Goal: Task Accomplishment & Management: Use online tool/utility

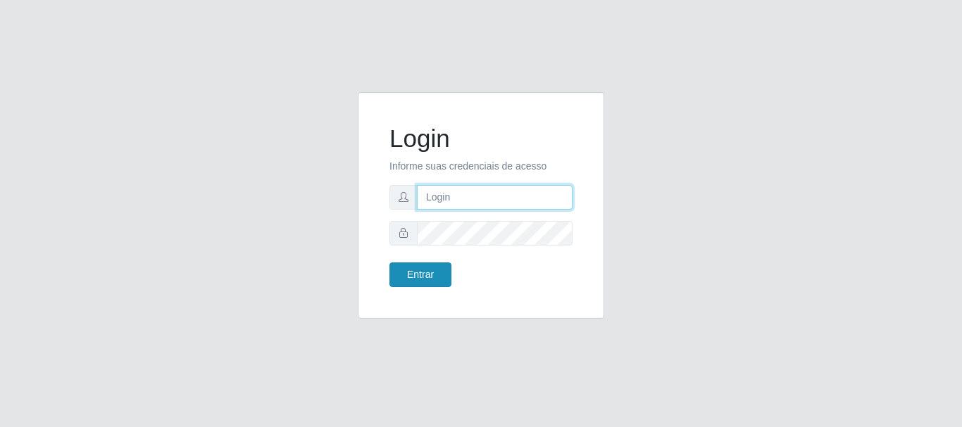
type input "maria@B4"
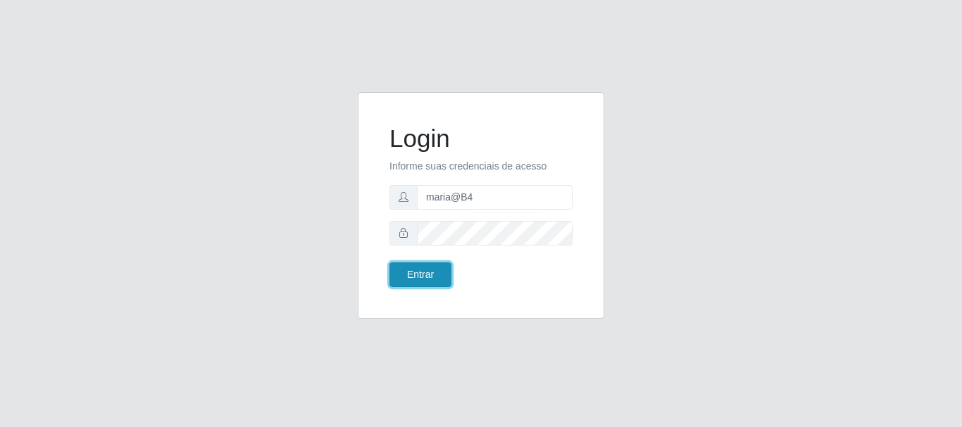
click at [430, 272] on button "Entrar" at bounding box center [420, 275] width 62 height 25
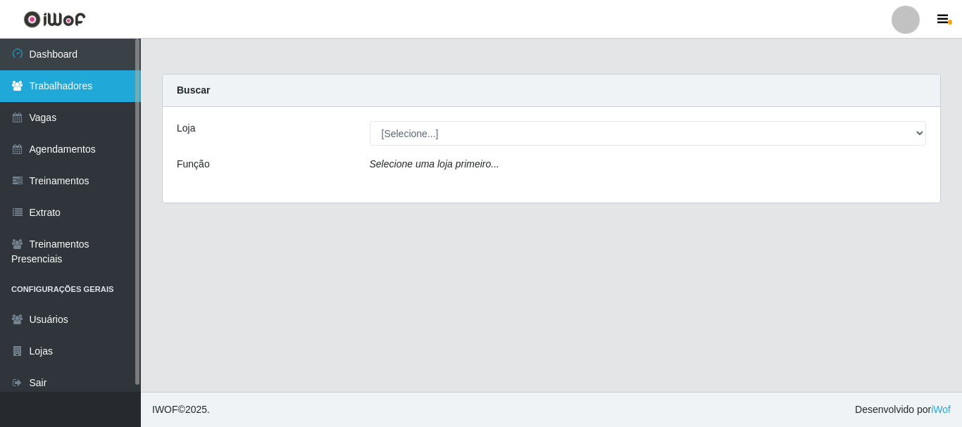
click at [89, 79] on link "Trabalhadores" at bounding box center [70, 86] width 141 height 32
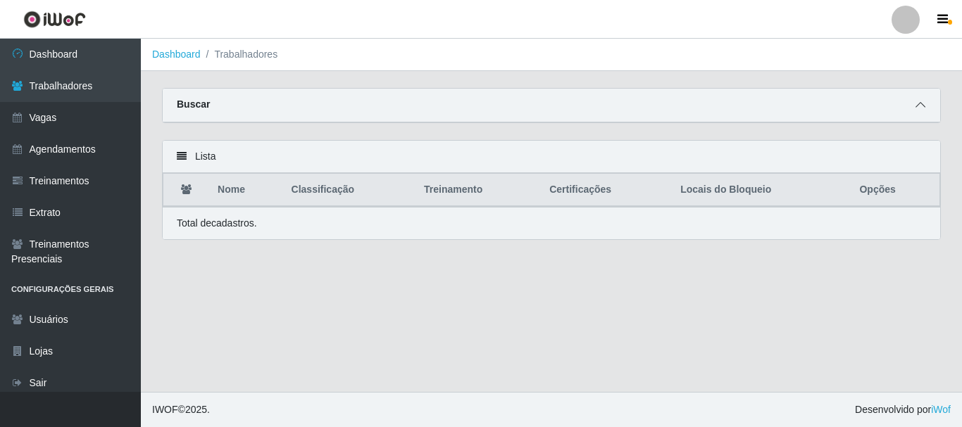
click at [920, 106] on icon at bounding box center [920, 105] width 10 height 10
click at [920, 99] on span at bounding box center [920, 105] width 17 height 16
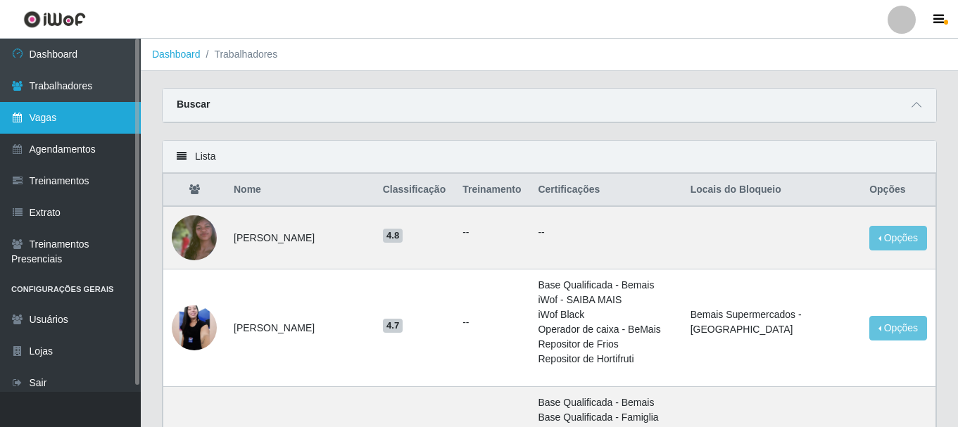
click at [54, 108] on link "Vagas" at bounding box center [70, 118] width 141 height 32
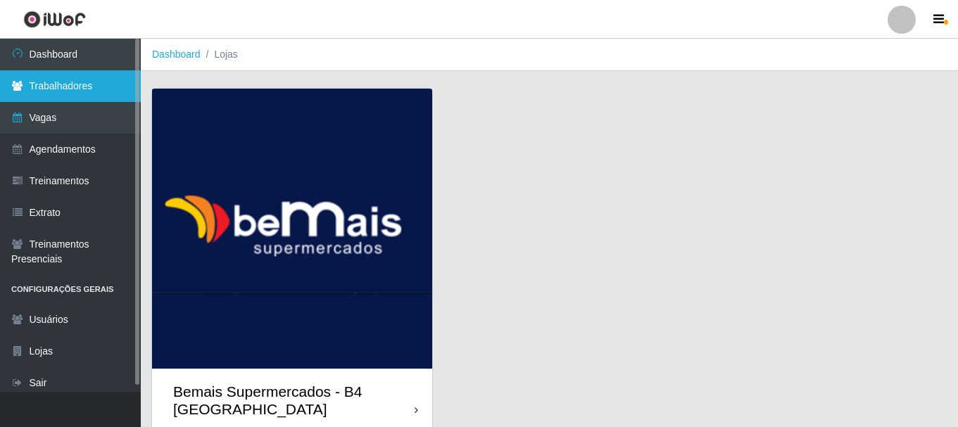
click at [35, 75] on link "Trabalhadores" at bounding box center [70, 86] width 141 height 32
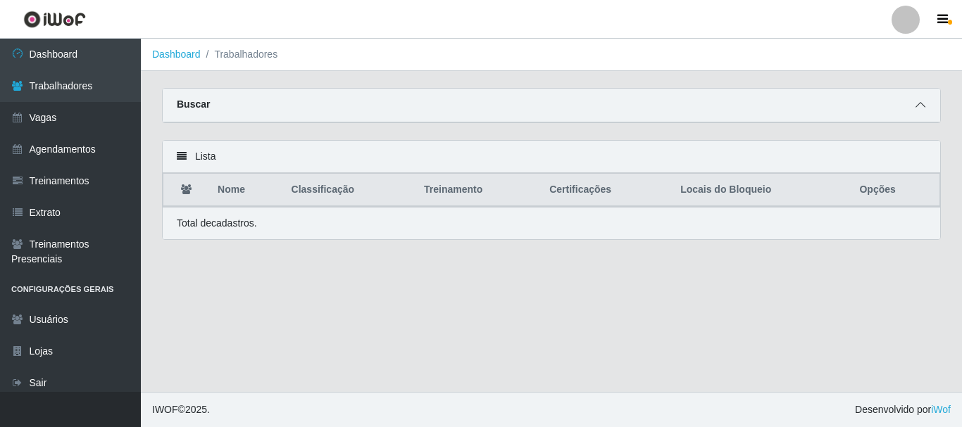
click at [921, 101] on span at bounding box center [920, 105] width 17 height 16
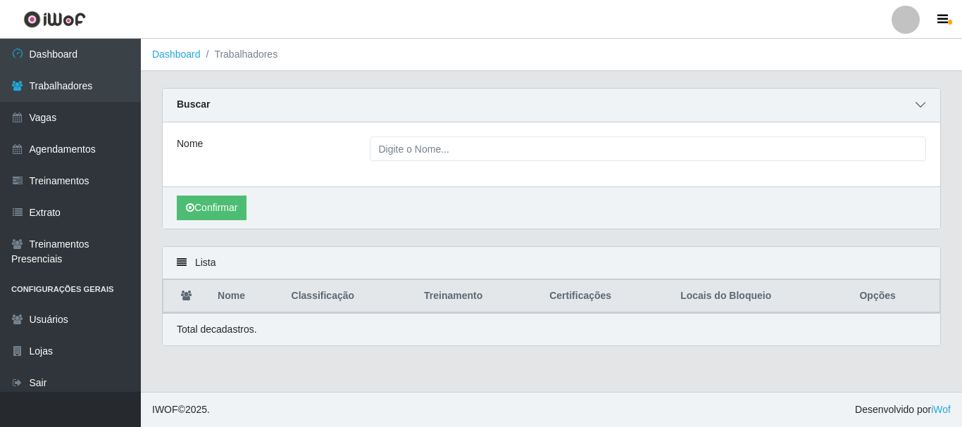
click at [926, 106] on span at bounding box center [920, 105] width 17 height 16
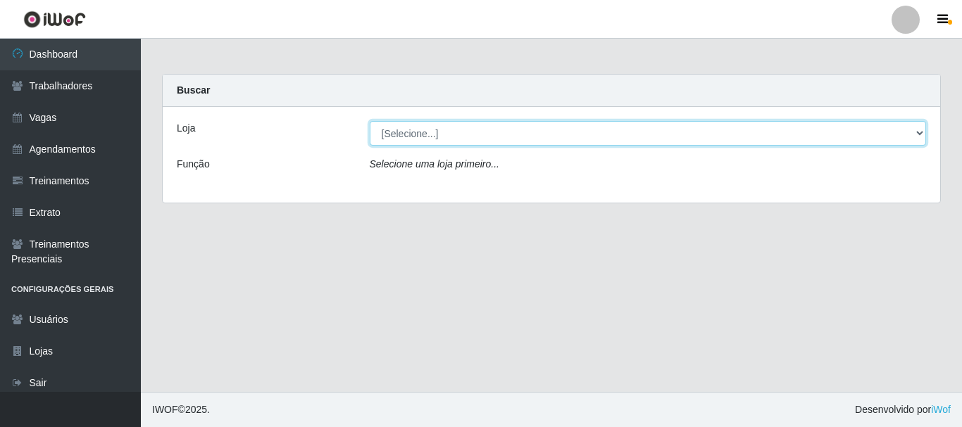
click at [919, 137] on select "[Selecione...] Bemais Supermercados - B4 [GEOGRAPHIC_DATA]" at bounding box center [648, 133] width 557 height 25
select select "404"
click at [370, 121] on select "[Selecione...] Bemais Supermercados - B4 [GEOGRAPHIC_DATA]" at bounding box center [648, 133] width 557 height 25
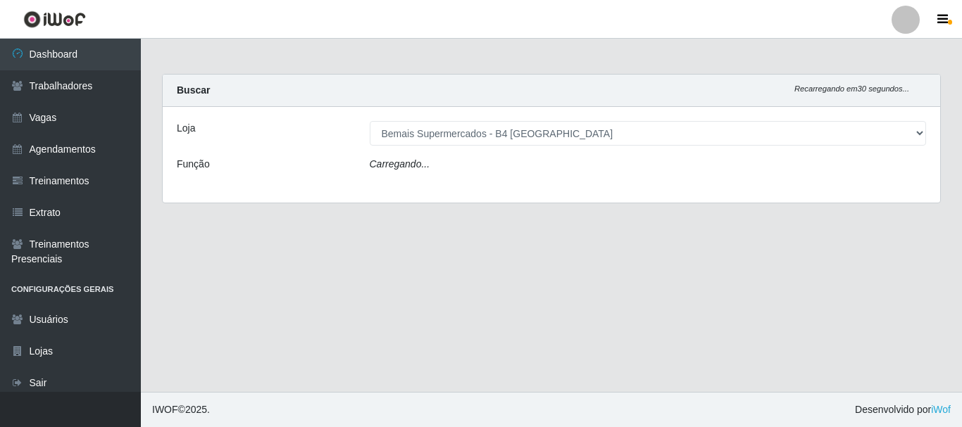
click at [856, 177] on div "Carregando..." at bounding box center [648, 167] width 578 height 20
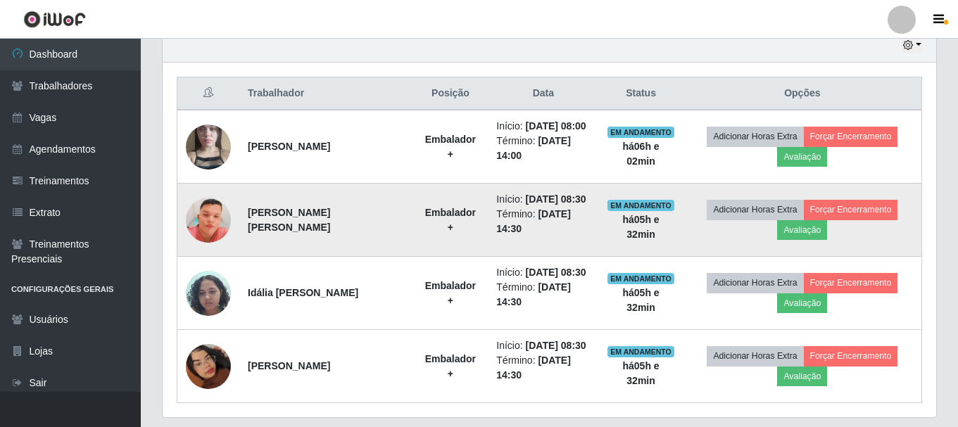
scroll to position [539, 0]
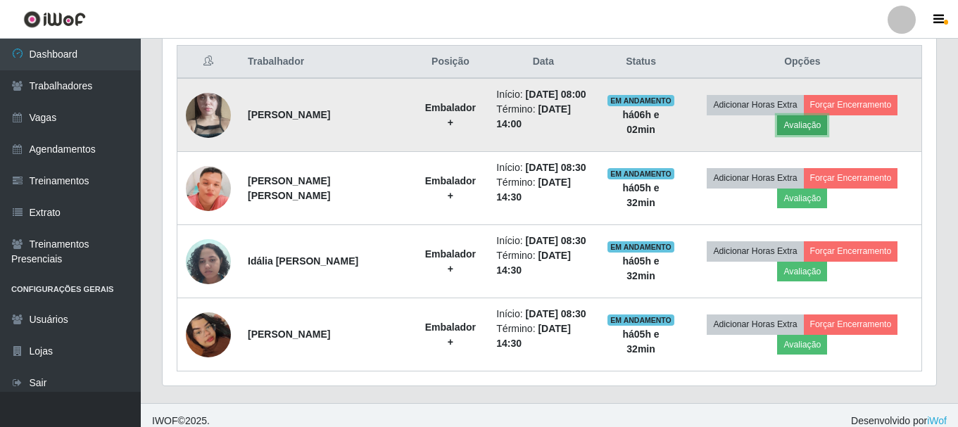
click at [808, 133] on button "Avaliação" at bounding box center [802, 125] width 50 height 20
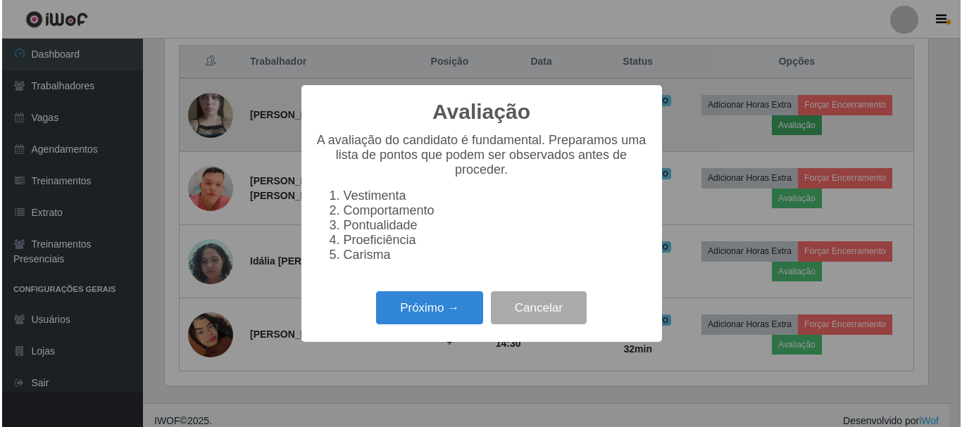
scroll to position [292, 767]
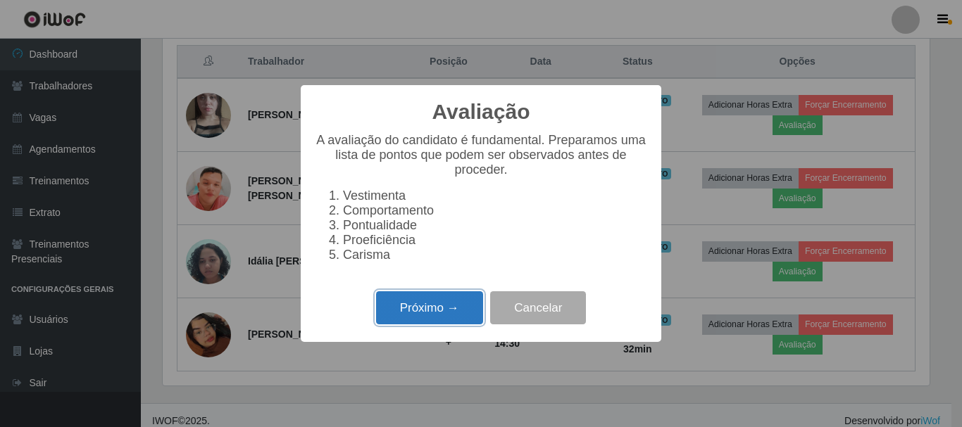
click at [431, 319] on button "Próximo →" at bounding box center [429, 308] width 107 height 33
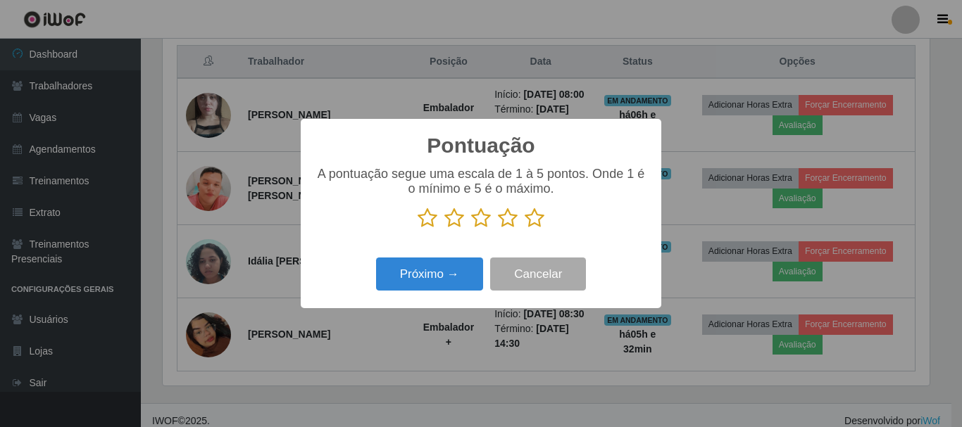
scroll to position [703825, 703350]
click at [532, 221] on icon at bounding box center [535, 218] width 20 height 21
click at [525, 229] on input "radio" at bounding box center [525, 229] width 0 height 0
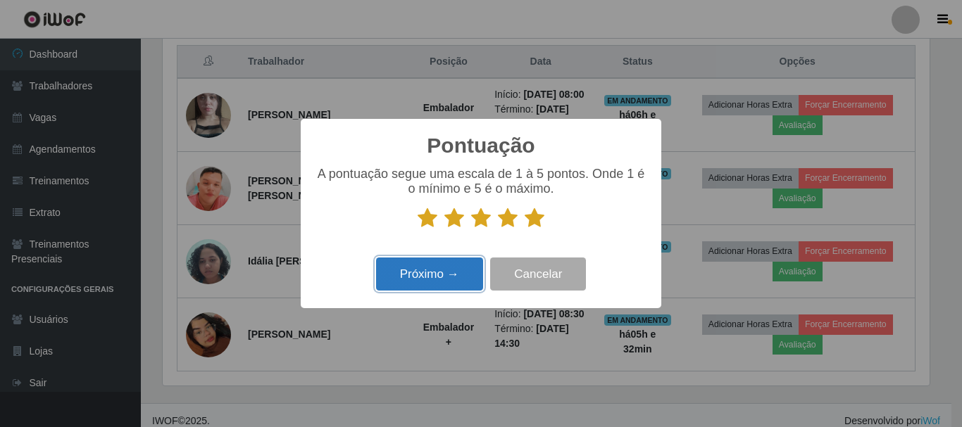
click at [426, 277] on button "Próximo →" at bounding box center [429, 274] width 107 height 33
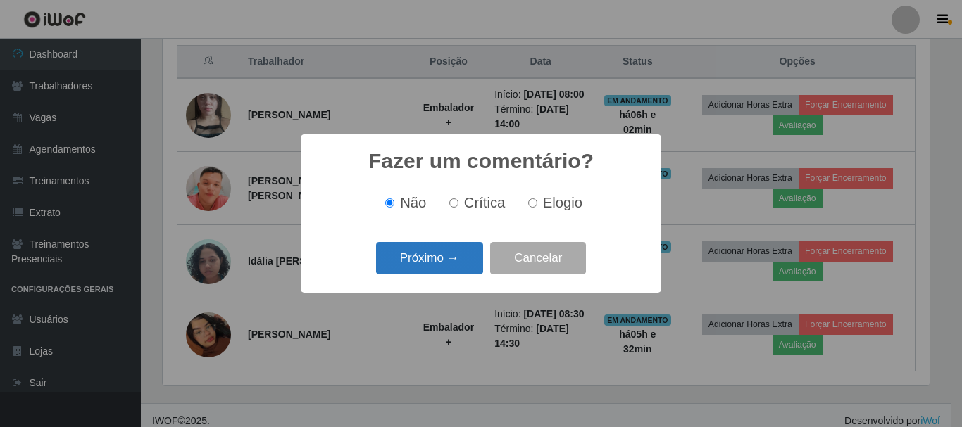
click at [423, 254] on button "Próximo →" at bounding box center [429, 258] width 107 height 33
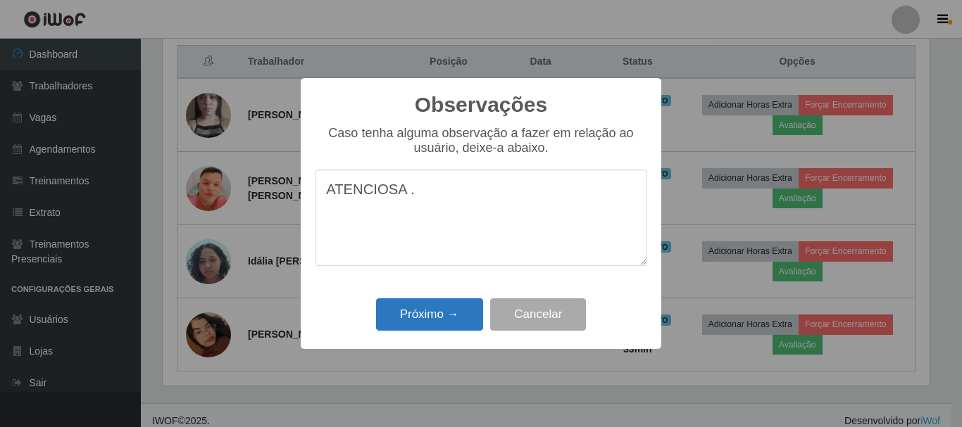
type textarea "ATENCIOSA ."
click at [422, 311] on button "Próximo →" at bounding box center [429, 315] width 107 height 33
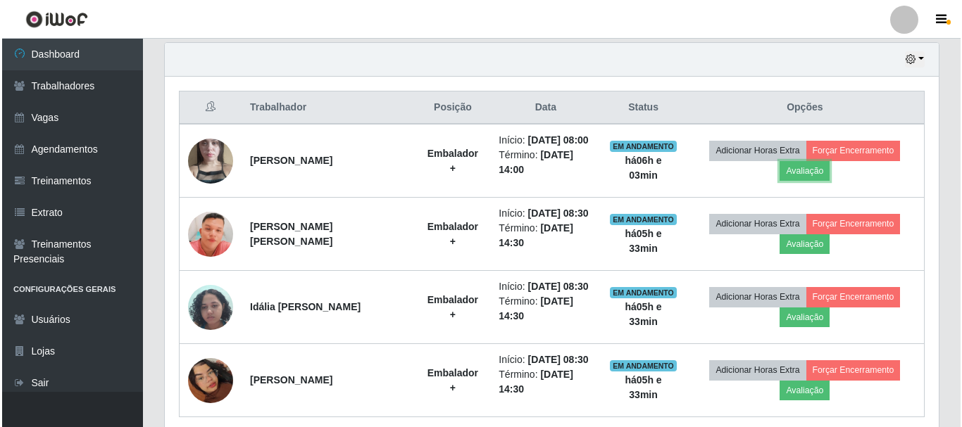
scroll to position [468, 0]
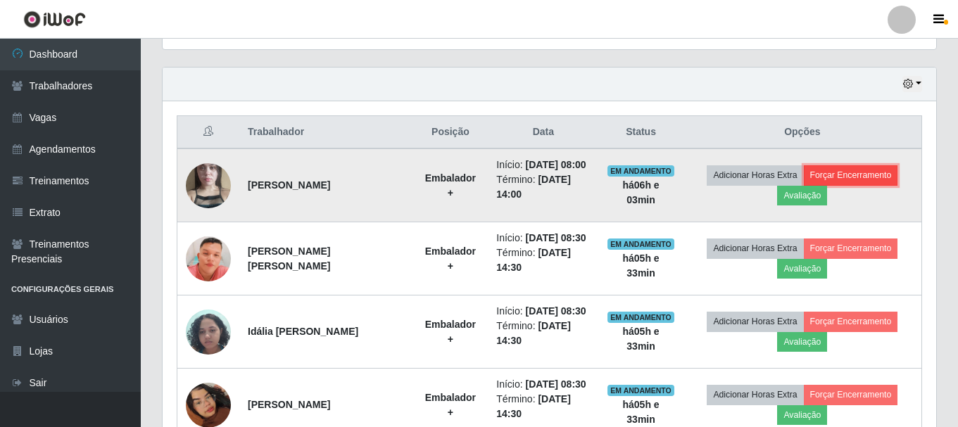
click at [858, 182] on button "Forçar Encerramento" at bounding box center [851, 175] width 94 height 20
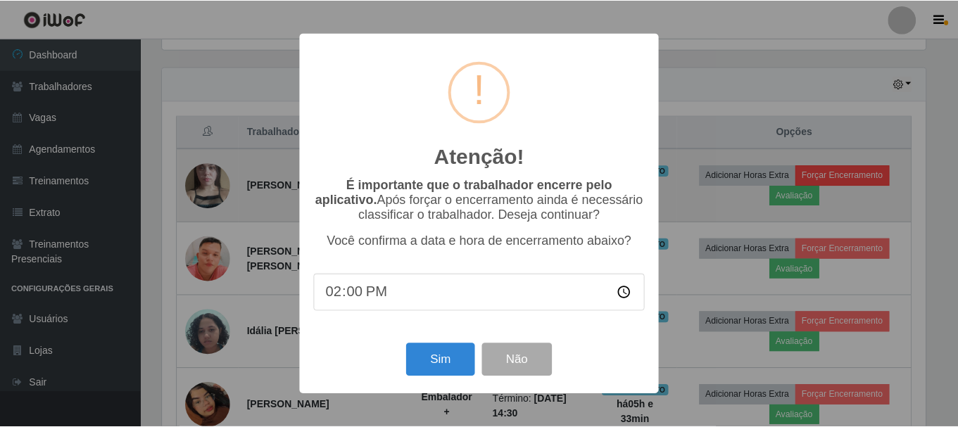
scroll to position [292, 767]
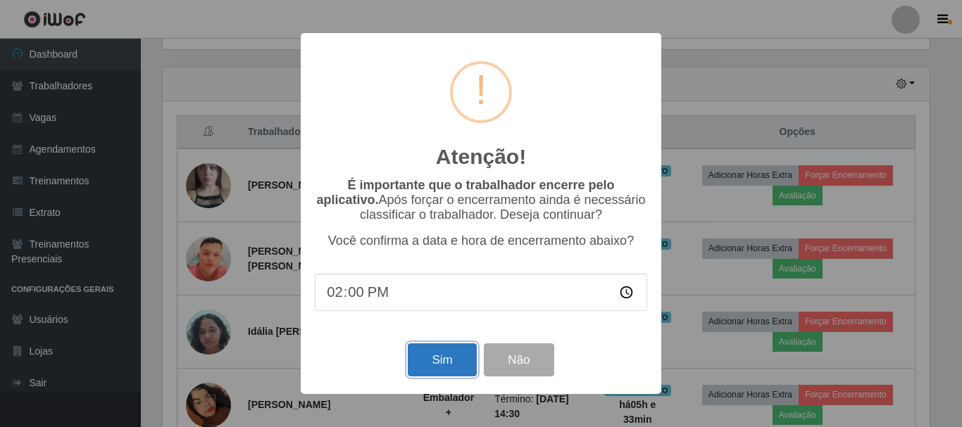
click at [439, 367] on button "Sim" at bounding box center [442, 360] width 68 height 33
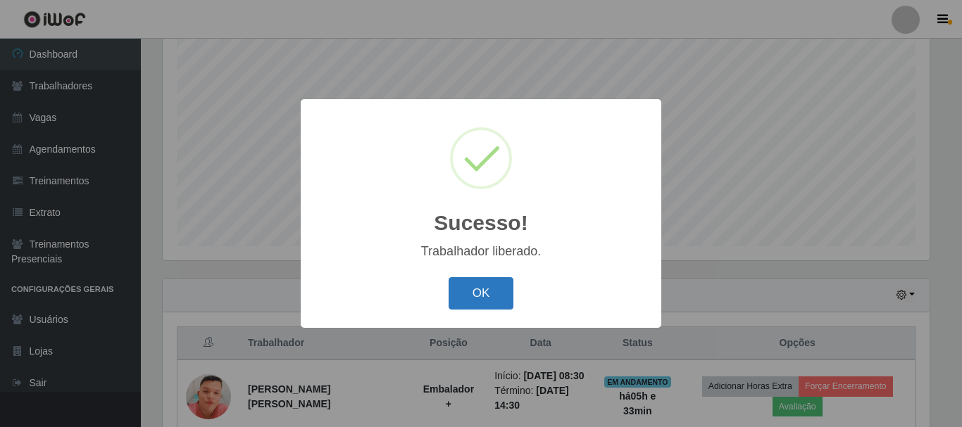
click at [471, 286] on button "OK" at bounding box center [481, 293] width 65 height 33
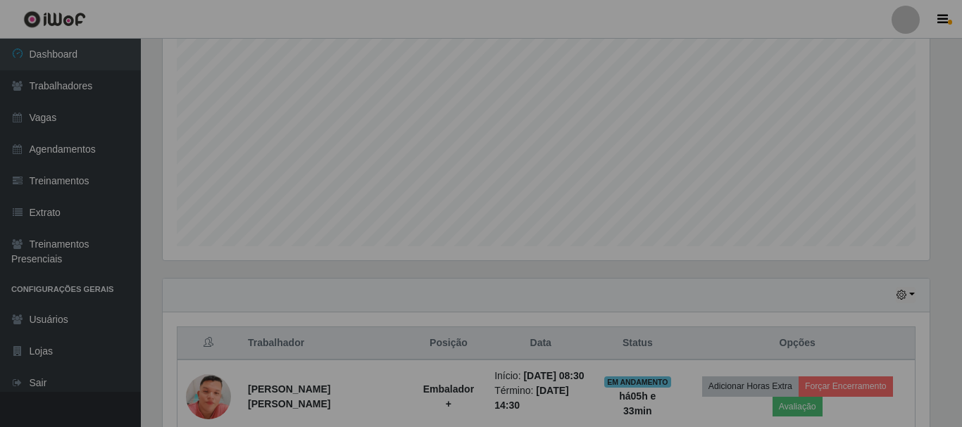
click at [472, 286] on div "Sucesso! × Trabalhador liberado. OK Cancel" at bounding box center [481, 213] width 962 height 427
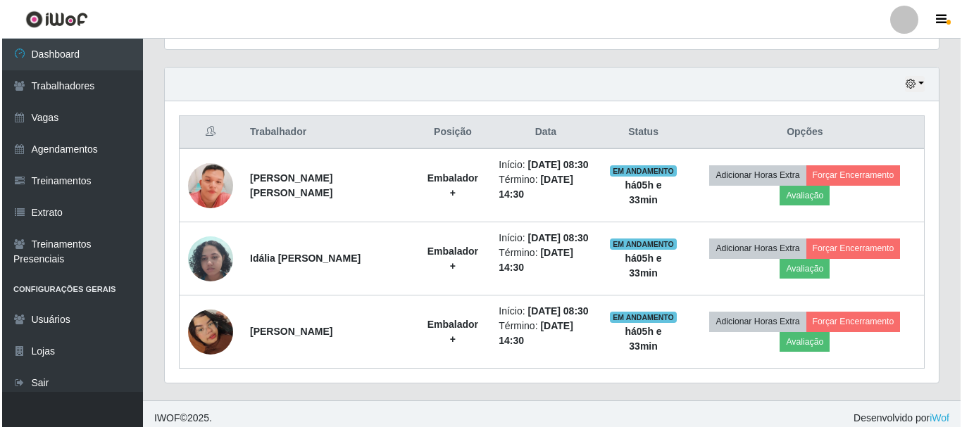
scroll to position [521, 0]
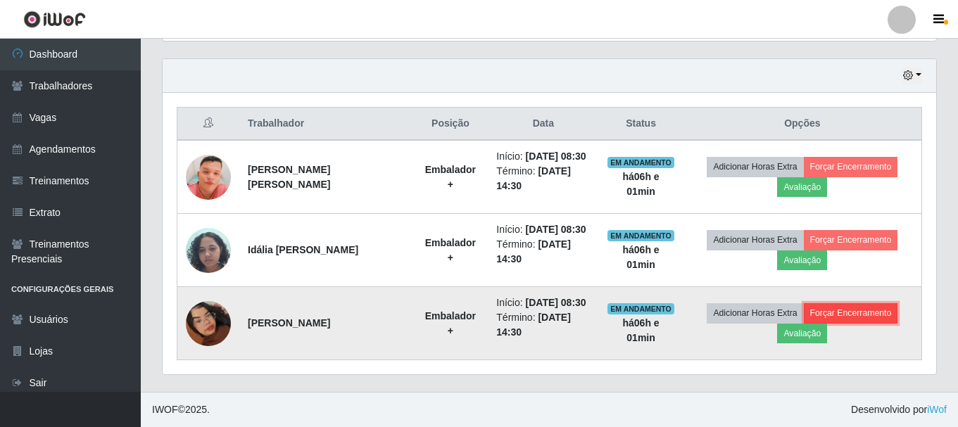
click at [840, 307] on button "Forçar Encerramento" at bounding box center [851, 313] width 94 height 20
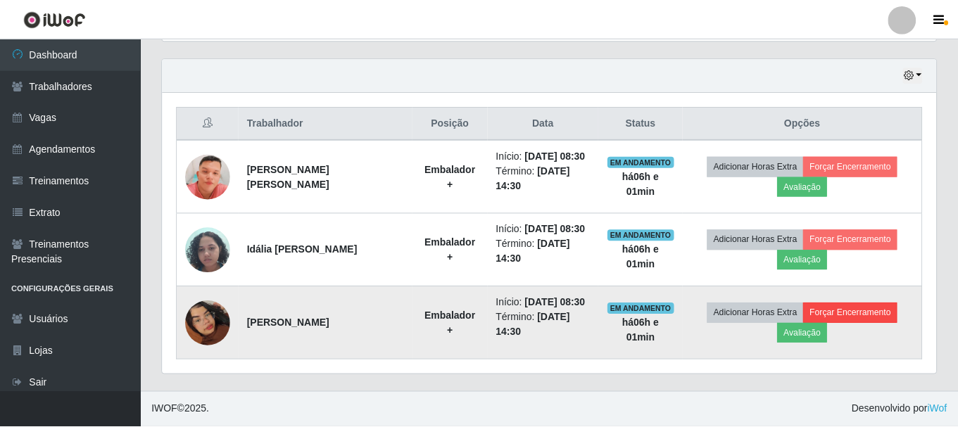
scroll to position [292, 767]
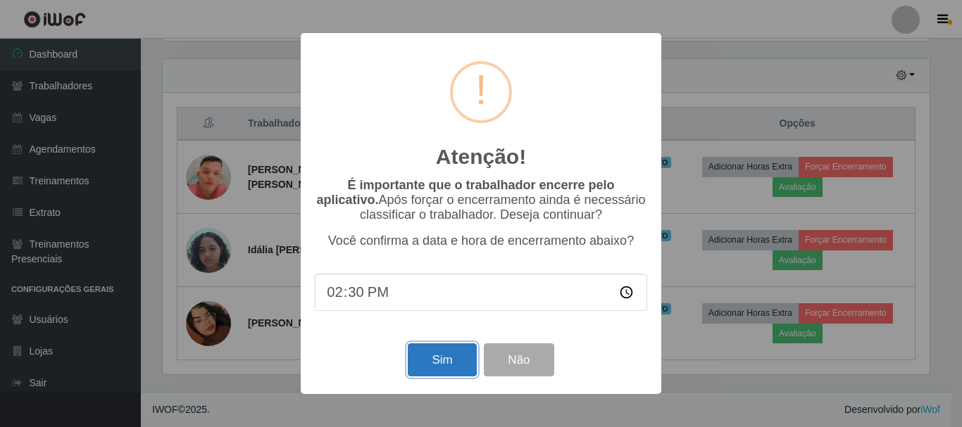
click at [441, 361] on button "Sim" at bounding box center [442, 360] width 68 height 33
click at [442, 361] on div "Atenção! × É importante que o trabalhador encerre pelo aplicativo. Após forçar …" at bounding box center [481, 213] width 962 height 427
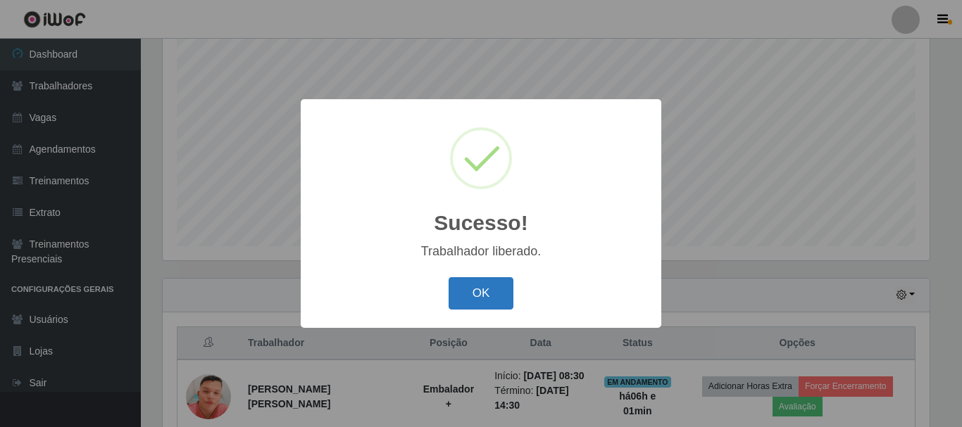
click at [475, 296] on button "OK" at bounding box center [481, 293] width 65 height 33
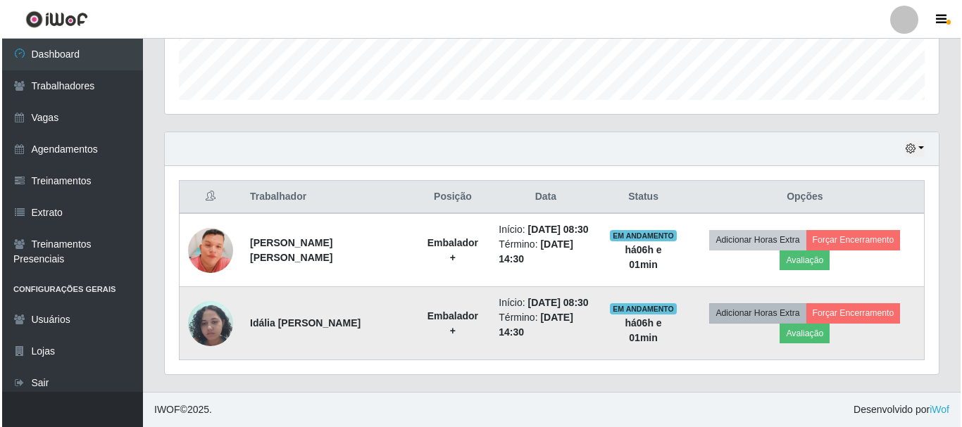
scroll to position [433, 0]
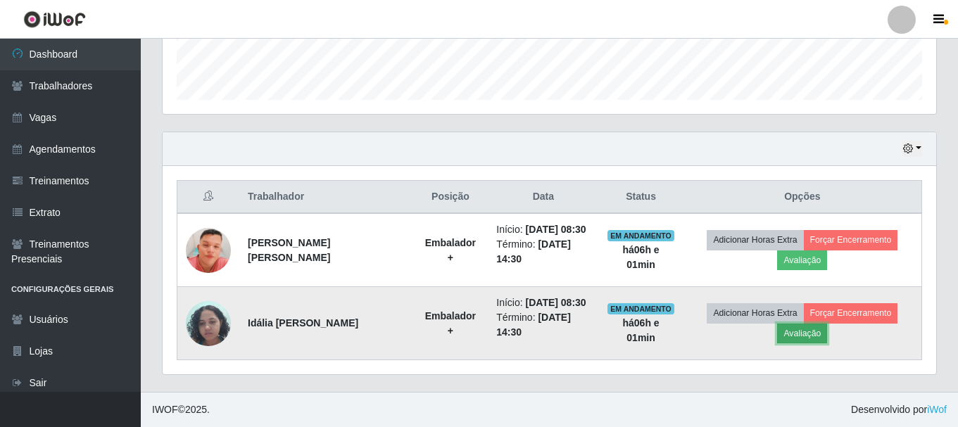
click at [809, 324] on button "Avaliação" at bounding box center [802, 334] width 50 height 20
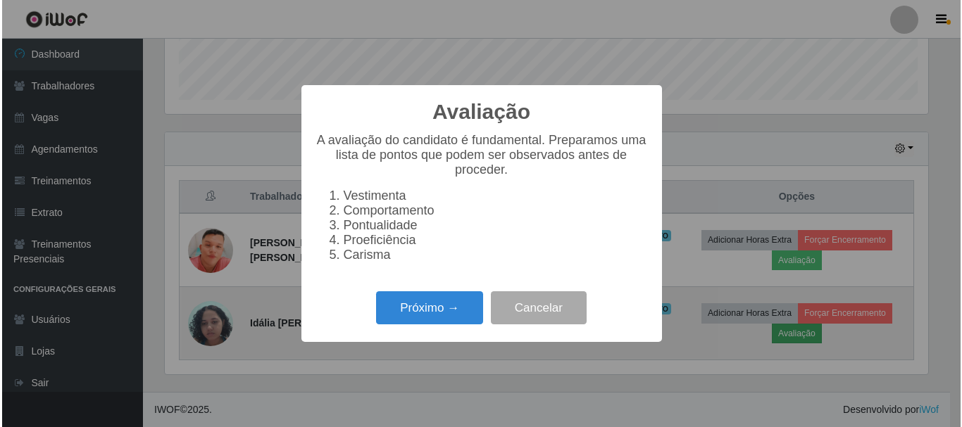
scroll to position [292, 767]
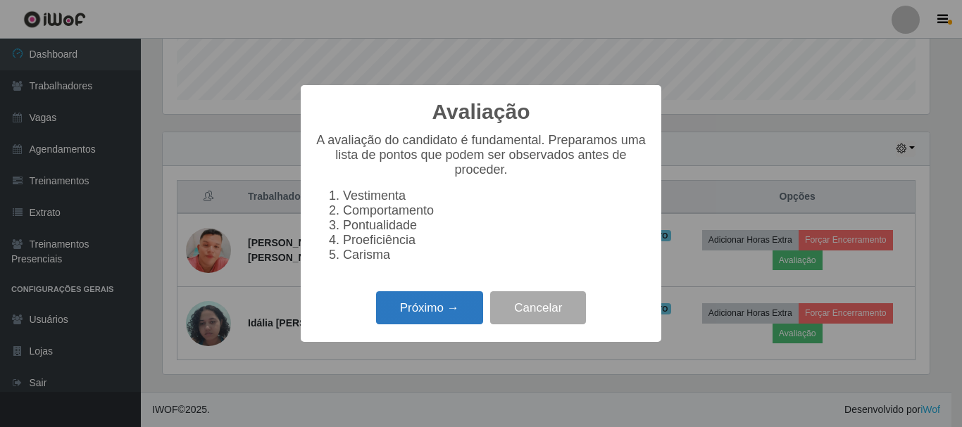
click at [427, 319] on button "Próximo →" at bounding box center [429, 308] width 107 height 33
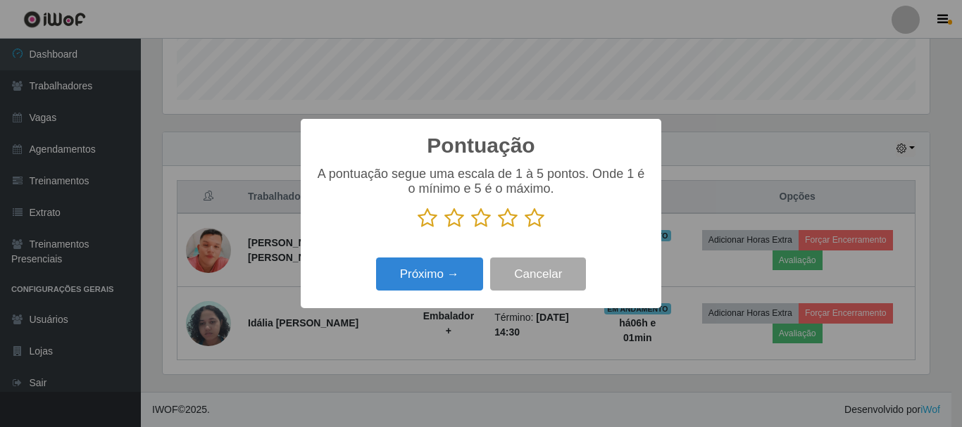
scroll to position [703825, 703350]
click at [529, 223] on icon at bounding box center [535, 218] width 20 height 21
click at [525, 229] on input "radio" at bounding box center [525, 229] width 0 height 0
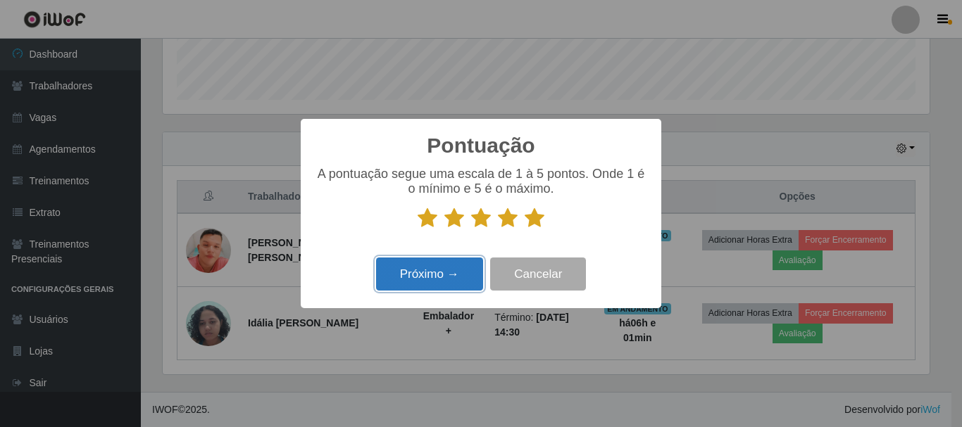
click at [453, 273] on button "Próximo →" at bounding box center [429, 274] width 107 height 33
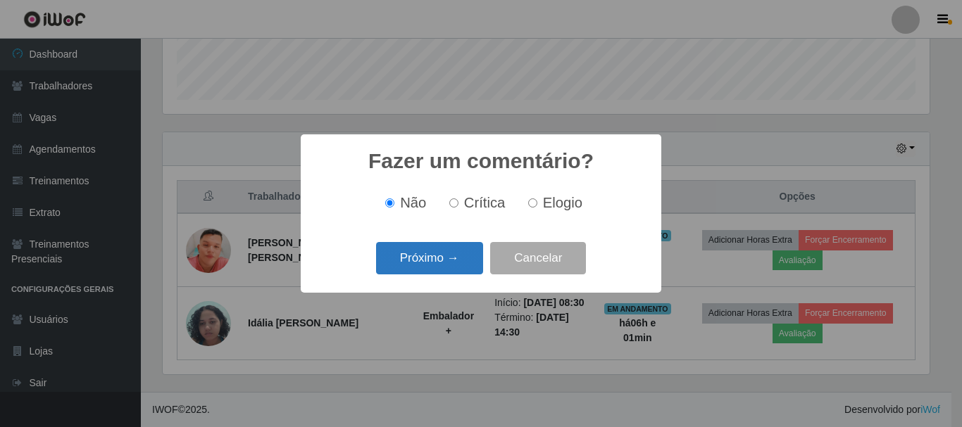
click at [417, 260] on button "Próximo →" at bounding box center [429, 258] width 107 height 33
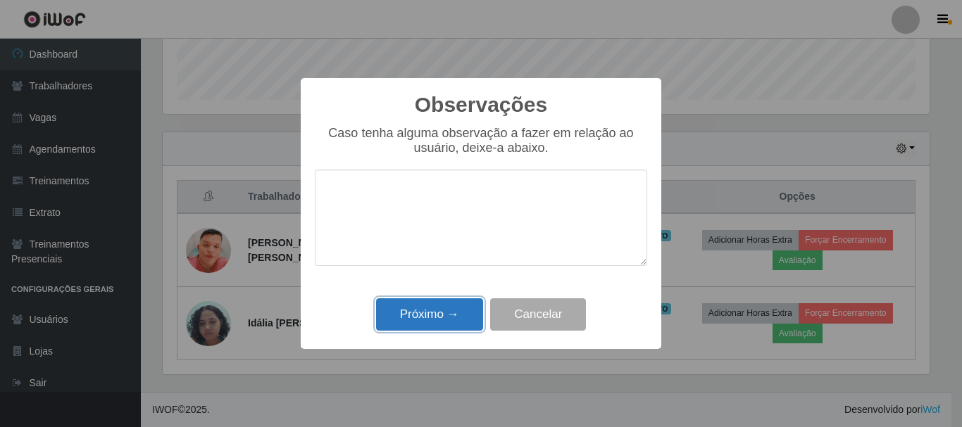
click at [442, 315] on button "Próximo →" at bounding box center [429, 315] width 107 height 33
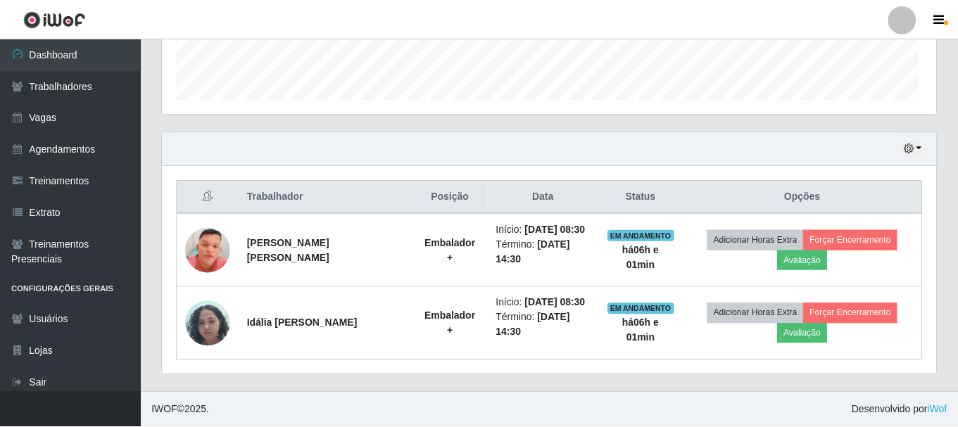
scroll to position [292, 774]
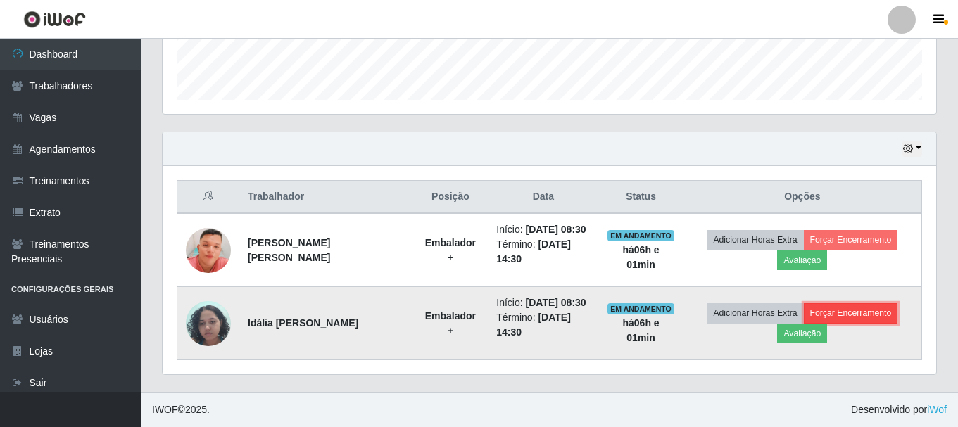
click at [846, 306] on button "Forçar Encerramento" at bounding box center [851, 313] width 94 height 20
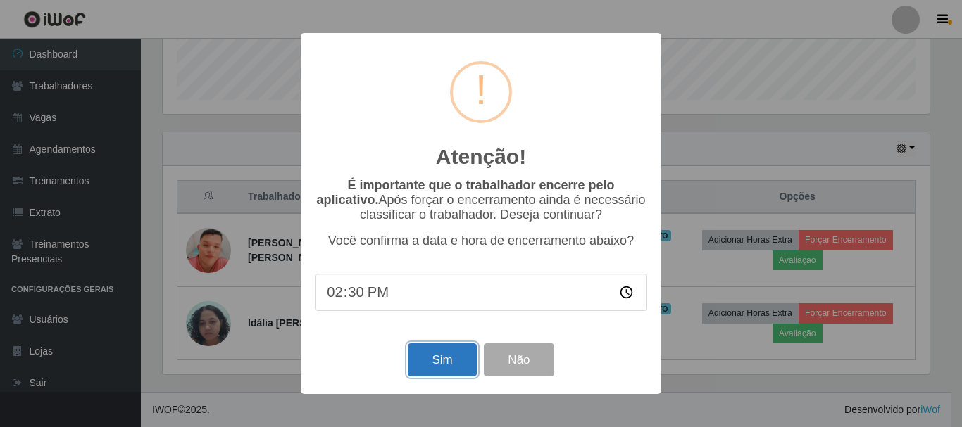
click at [424, 361] on button "Sim" at bounding box center [442, 360] width 68 height 33
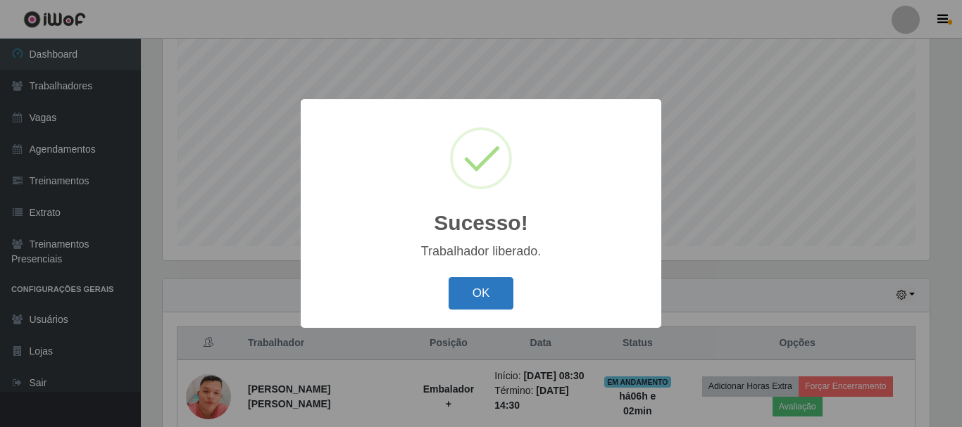
click at [480, 292] on button "OK" at bounding box center [481, 293] width 65 height 33
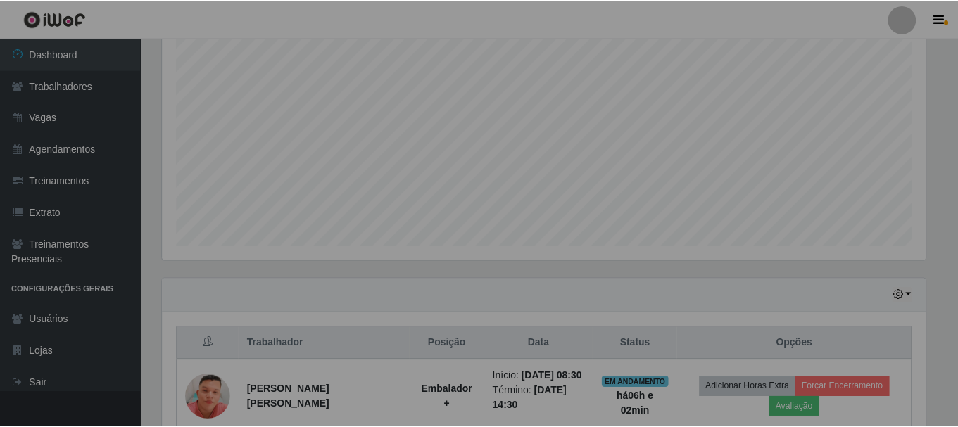
scroll to position [292, 774]
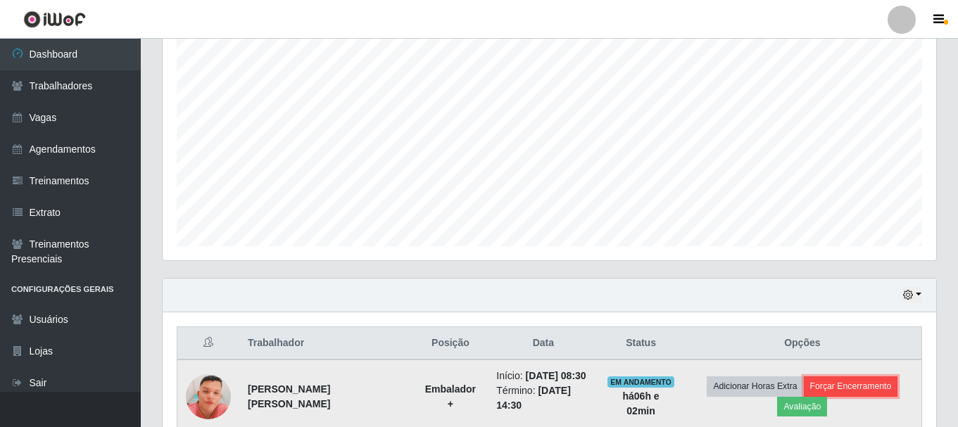
click at [862, 392] on button "Forçar Encerramento" at bounding box center [851, 387] width 94 height 20
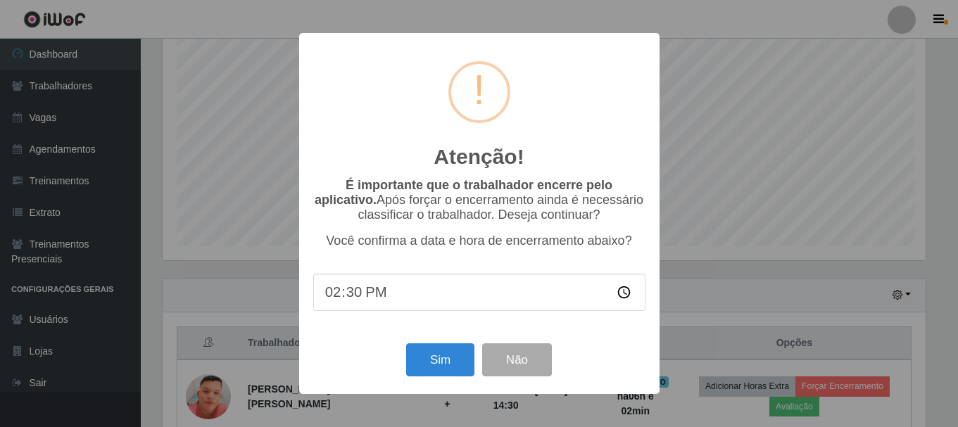
scroll to position [292, 767]
click at [431, 359] on button "Sim" at bounding box center [442, 360] width 68 height 33
click at [431, 359] on div "Atenção! × É importante que o trabalhador encerre pelo aplicativo. Após forçar …" at bounding box center [481, 213] width 962 height 427
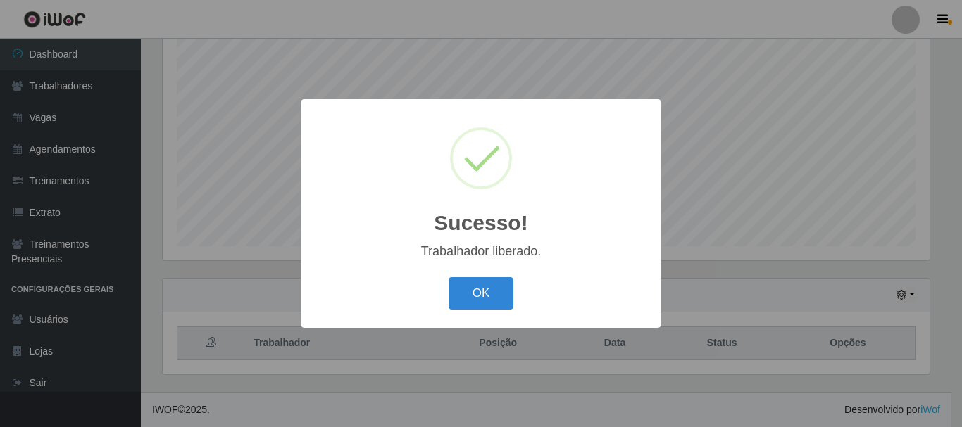
scroll to position [0, 0]
click at [489, 296] on button "OK" at bounding box center [481, 293] width 65 height 33
